Goal: Information Seeking & Learning: Learn about a topic

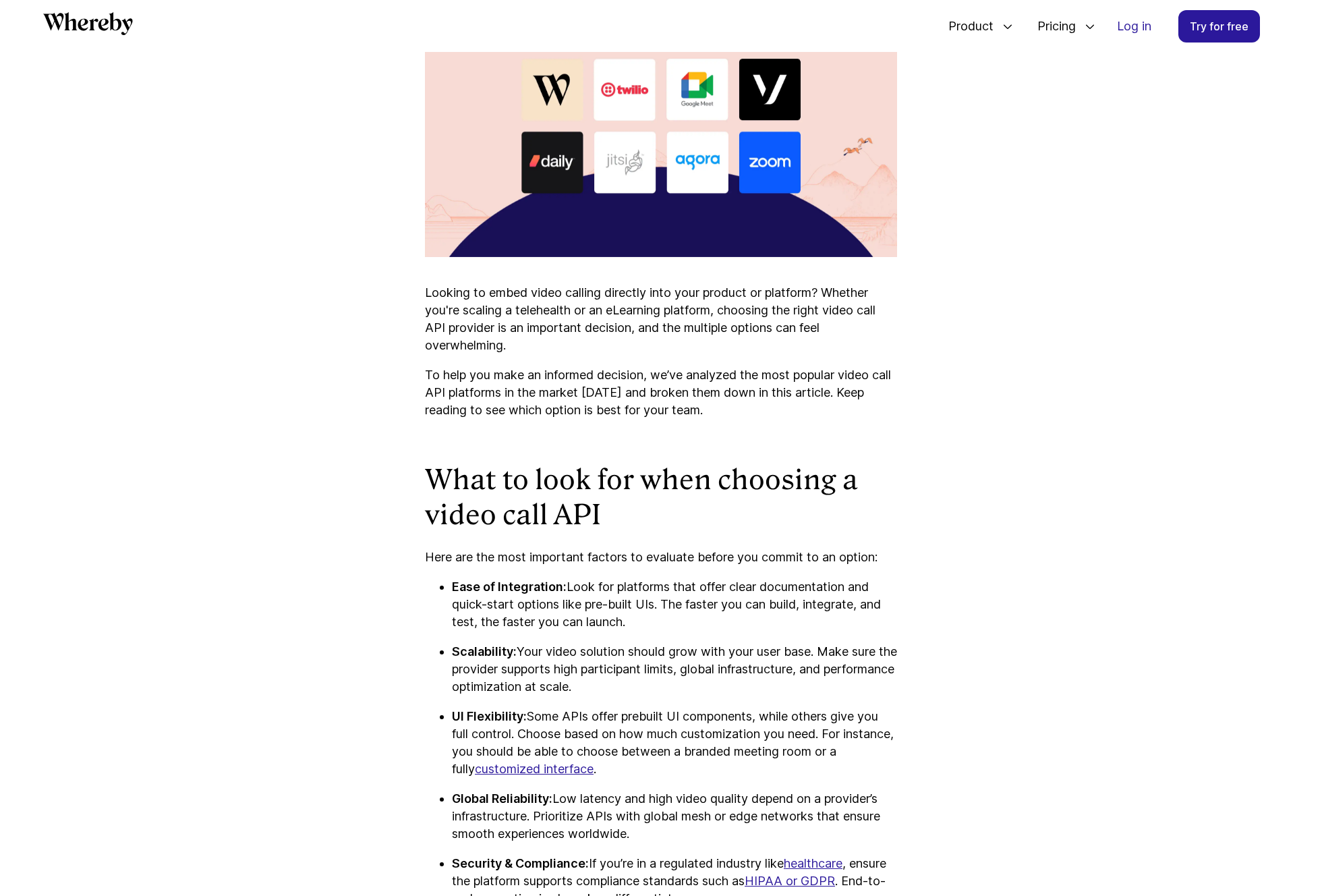
scroll to position [652, 0]
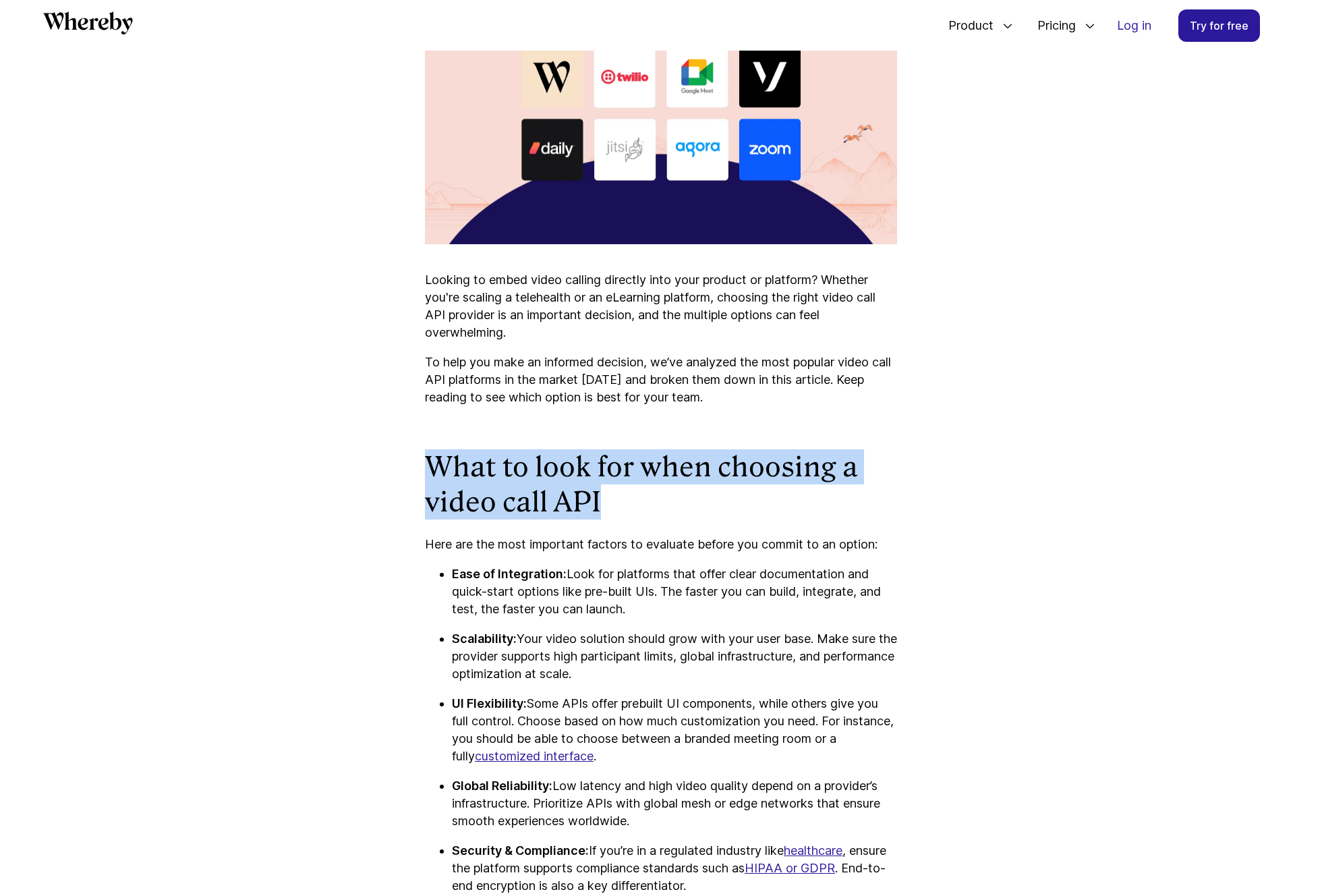
drag, startPoint x: 567, startPoint y: 461, endPoint x: 660, endPoint y: 511, distance: 105.6
click at [661, 511] on h2 "What to look for when choosing a video call API" at bounding box center [661, 484] width 472 height 70
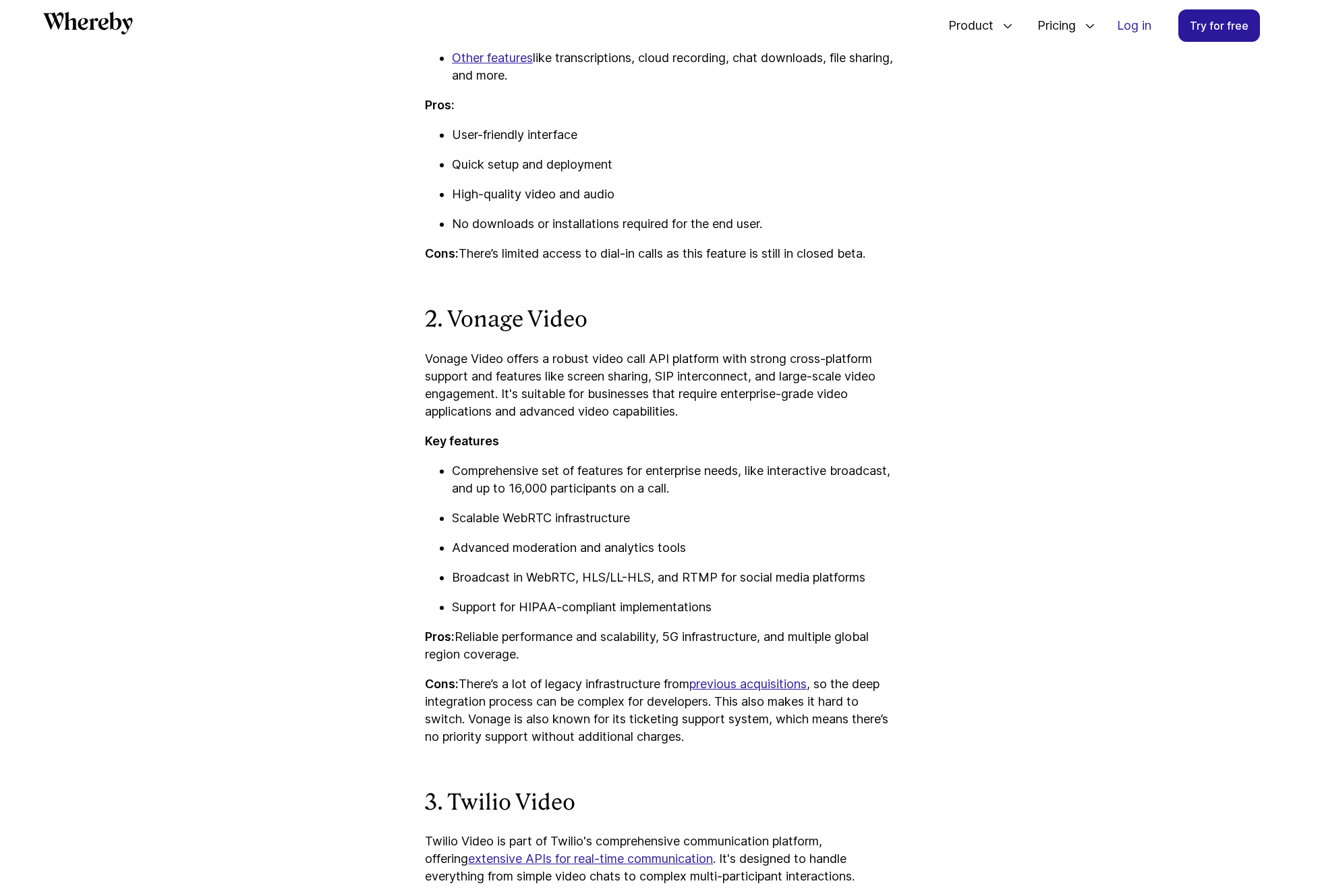
scroll to position [2700, 0]
drag, startPoint x: 453, startPoint y: 352, endPoint x: 736, endPoint y: 386, distance: 285.0
click at [576, 362] on p "Vonage Video offers a robust video call API platform with strong cross-platform…" at bounding box center [661, 384] width 472 height 70
click at [737, 386] on p "Vonage Video offers a robust video call API platform with strong cross-platform…" at bounding box center [661, 384] width 472 height 70
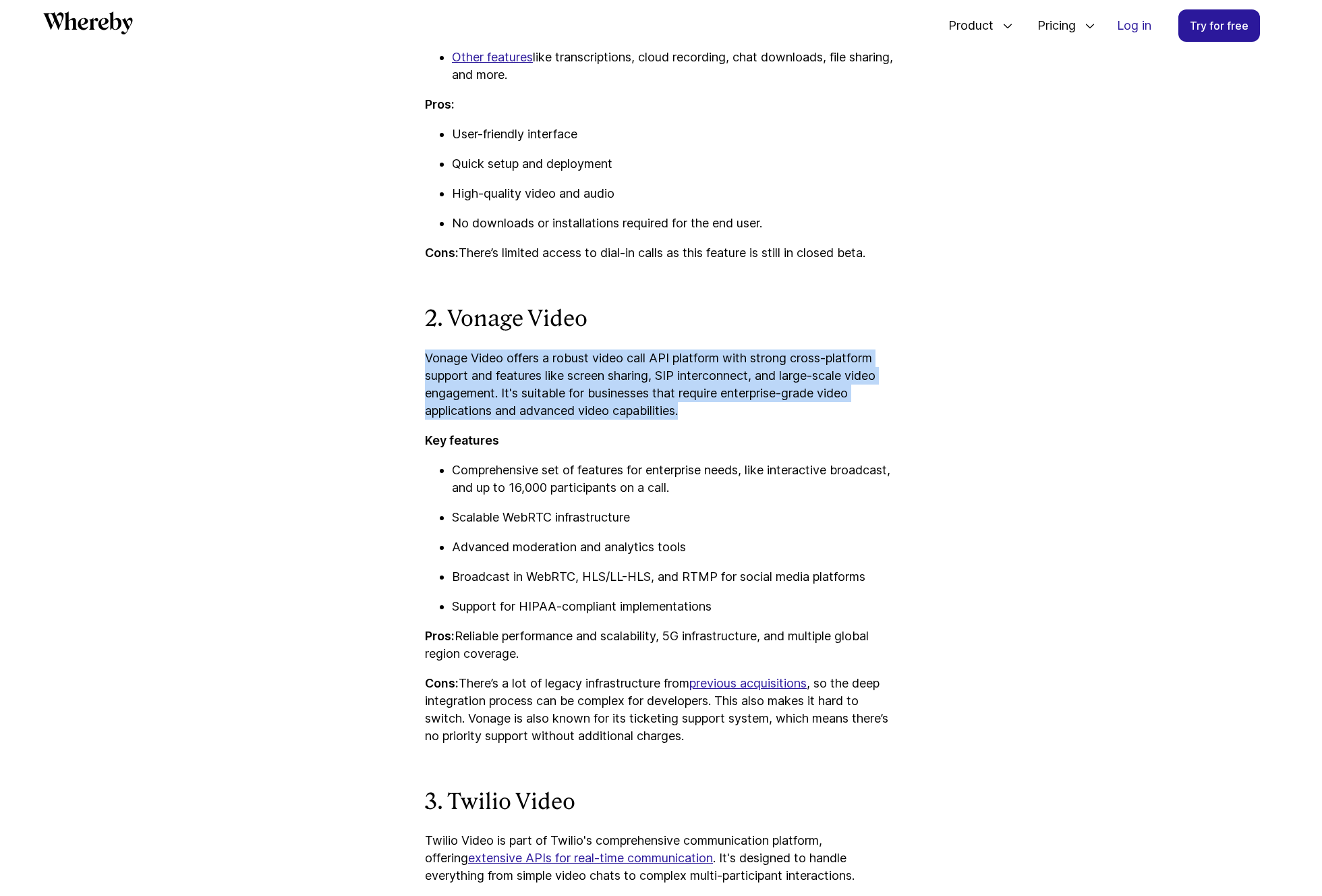
drag, startPoint x: 783, startPoint y: 416, endPoint x: 658, endPoint y: 341, distance: 145.8
click at [839, 369] on p "Vonage Video offers a robust video call API platform with strong cross-platform…" at bounding box center [661, 384] width 472 height 70
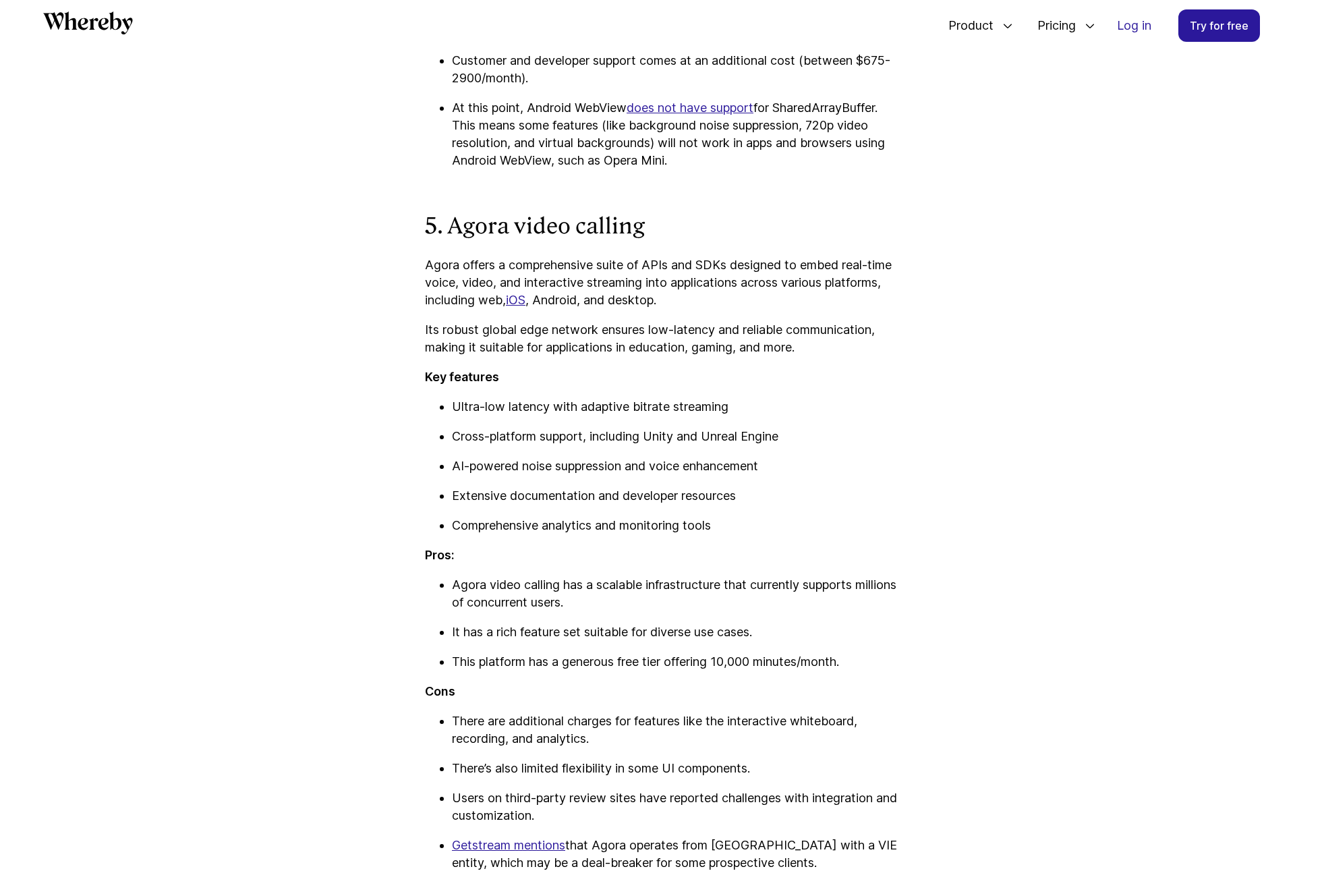
scroll to position [4673, 0]
click at [111, 28] on icon "Whereby" at bounding box center [89, 23] width 90 height 23
